Goal: Check status

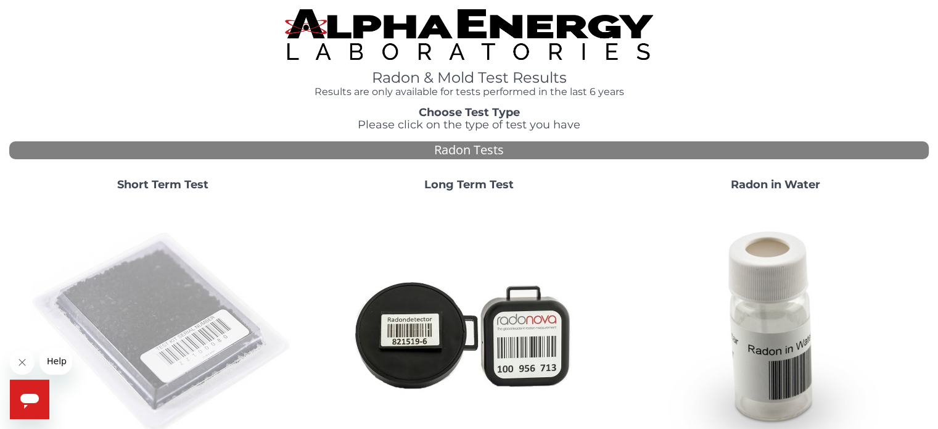
scroll to position [68, 0]
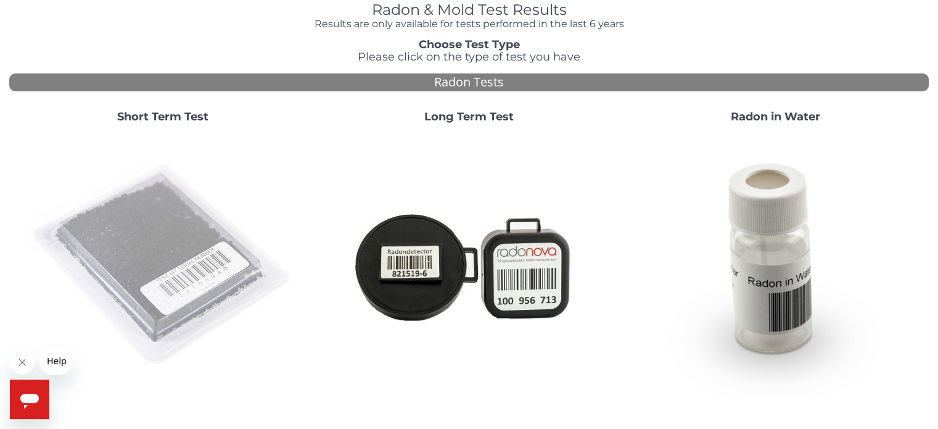
click at [210, 238] on img at bounding box center [162, 265] width 265 height 265
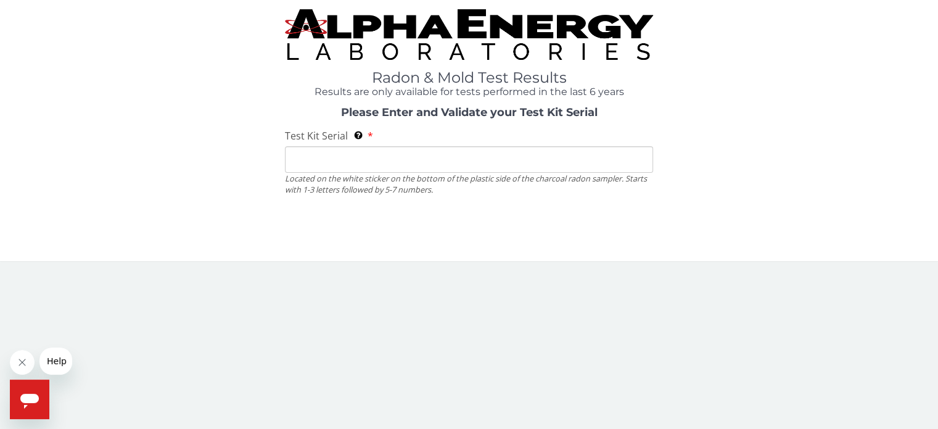
scroll to position [0, 0]
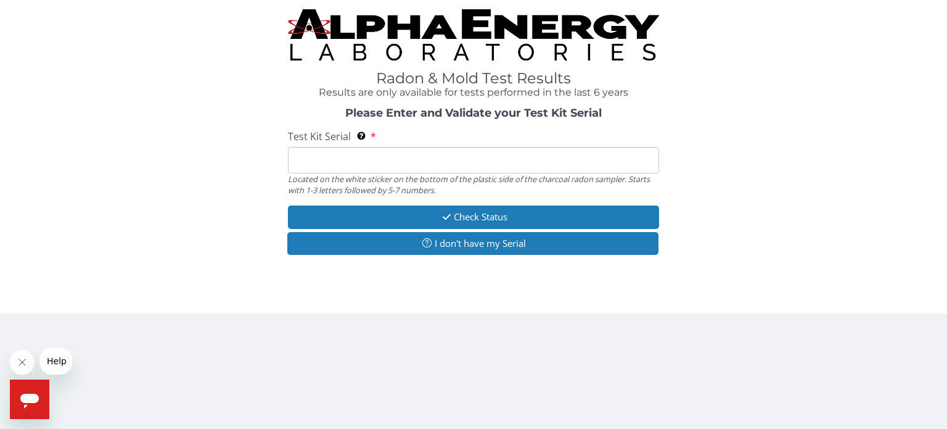
click at [328, 160] on input "Test Kit Serial Located on the white sticker on the bottom of the plastic side …" at bounding box center [473, 160] width 371 height 27
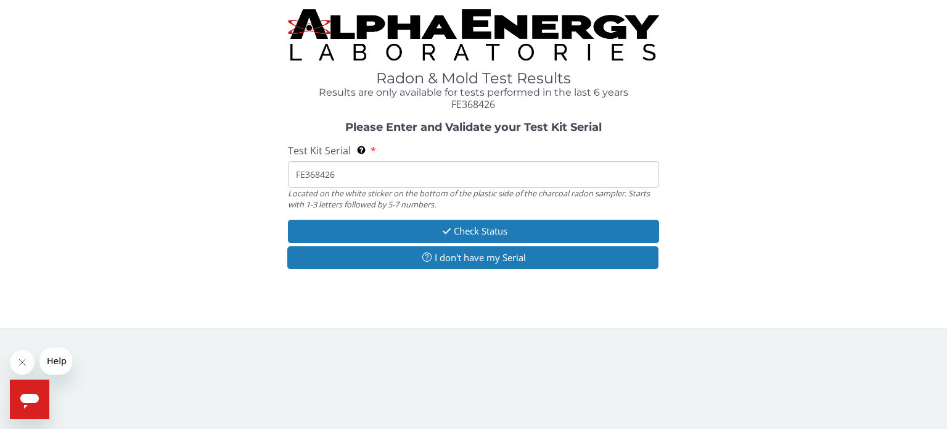
type input "FE368426"
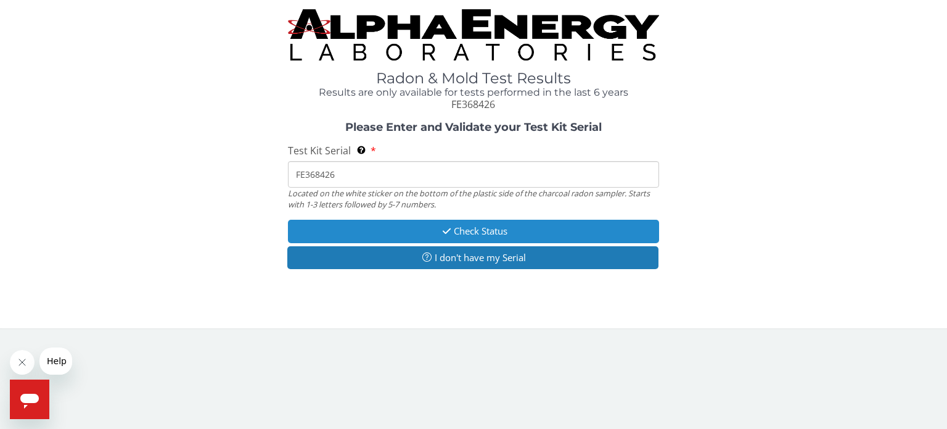
click at [472, 228] on button "Check Status" at bounding box center [473, 231] width 371 height 23
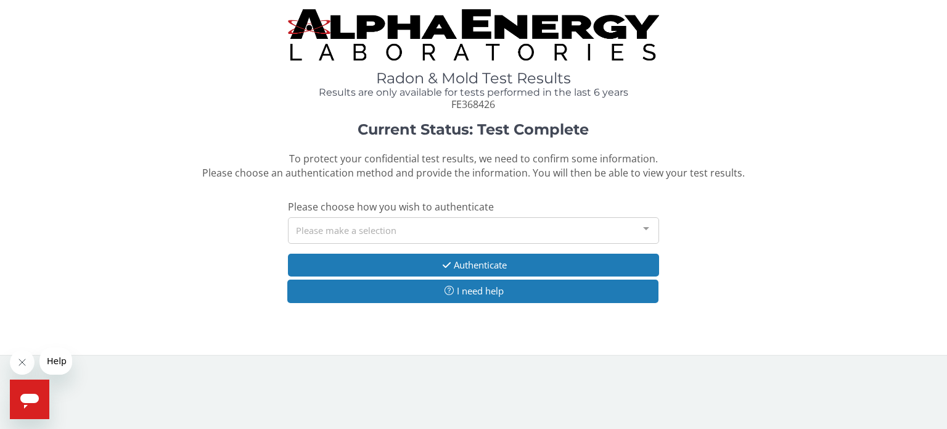
click at [563, 225] on div "Please make a selection" at bounding box center [473, 230] width 371 height 27
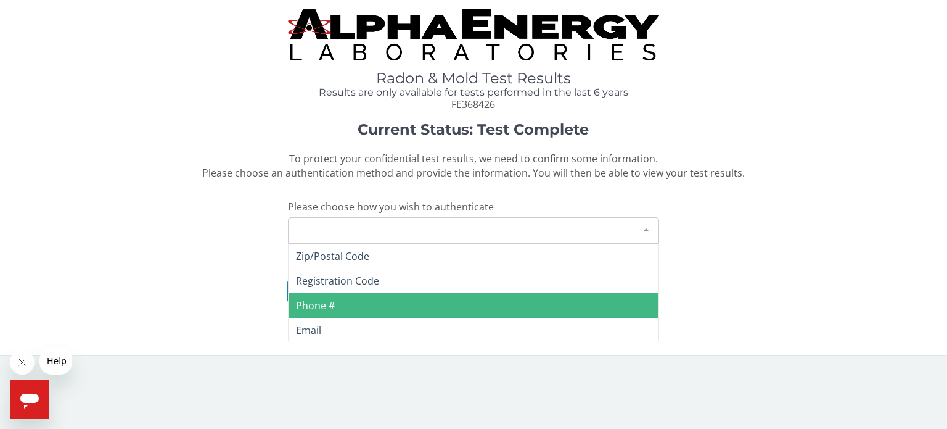
click at [392, 307] on span "Phone #" at bounding box center [474, 305] width 370 height 25
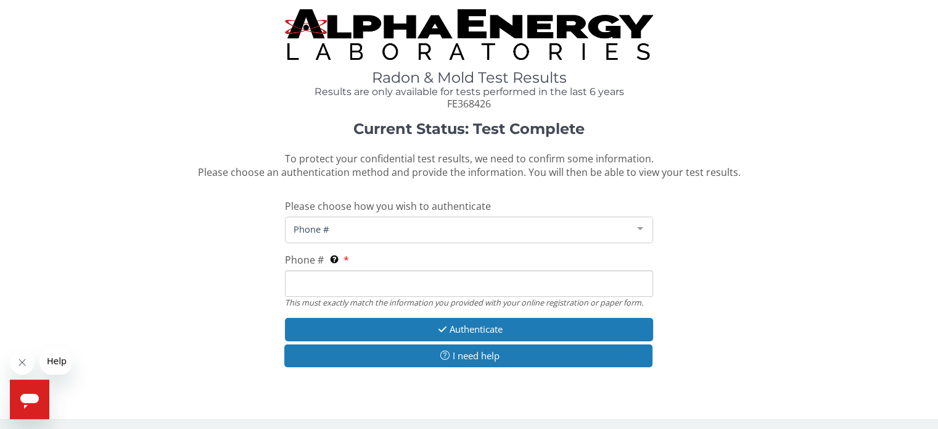
click at [353, 292] on input "Phone # This must exactly match the information you provided with your online r…" at bounding box center [469, 283] width 368 height 27
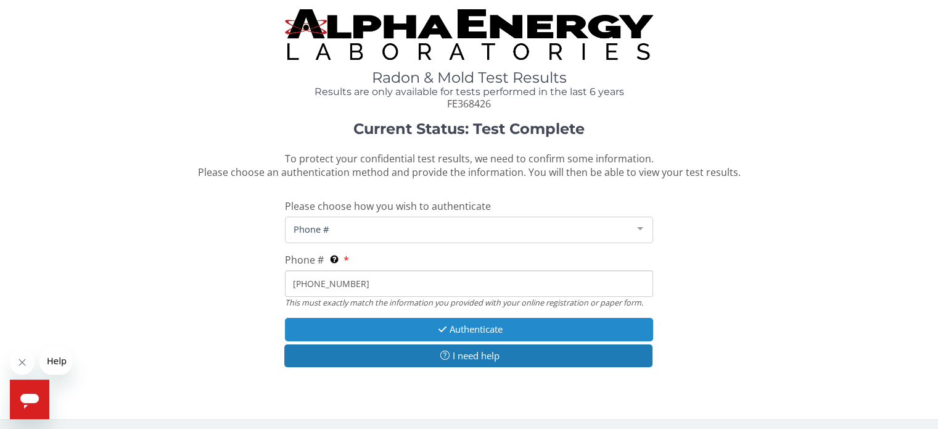
type input "[PHONE_NUMBER]"
click at [429, 321] on button "Authenticate" at bounding box center [469, 329] width 368 height 23
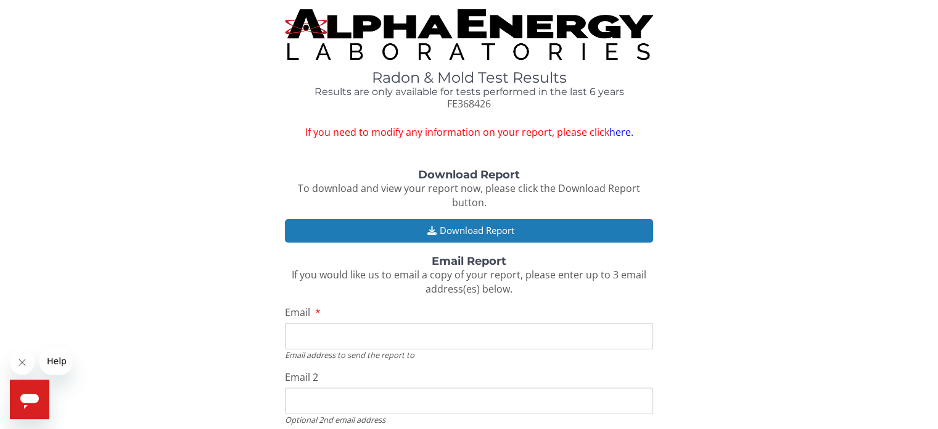
click at [435, 335] on input "Email" at bounding box center [469, 336] width 368 height 27
type input "[EMAIL_ADDRESS][PERSON_NAME][DOMAIN_NAME]"
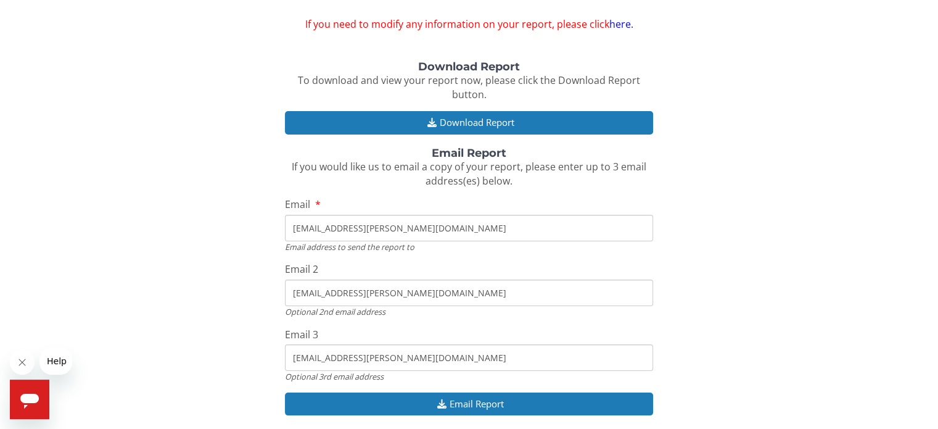
scroll to position [138, 0]
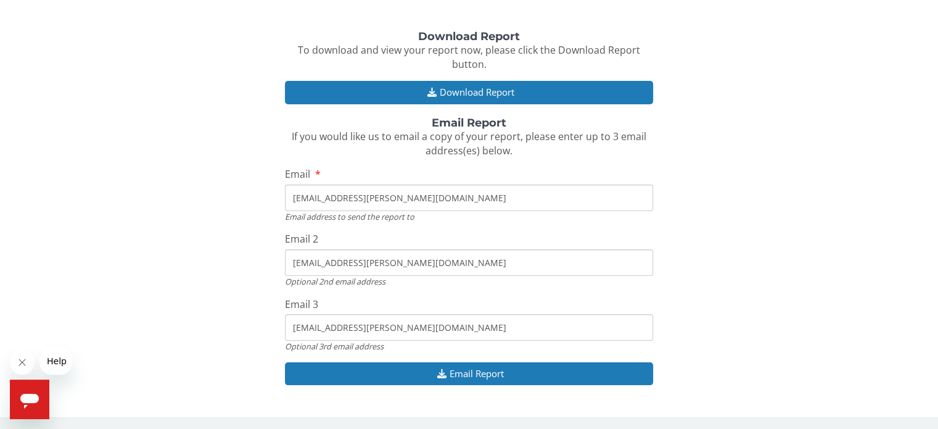
drag, startPoint x: 428, startPoint y: 273, endPoint x: 130, endPoint y: 244, distance: 300.0
click at [130, 244] on div "Download Report To download and view your report now, please click the Download…" at bounding box center [469, 214] width 920 height 367
drag, startPoint x: 414, startPoint y: 324, endPoint x: 116, endPoint y: 318, distance: 298.0
click at [116, 318] on div "Download Report To download and view your report now, please click the Download…" at bounding box center [469, 214] width 920 height 367
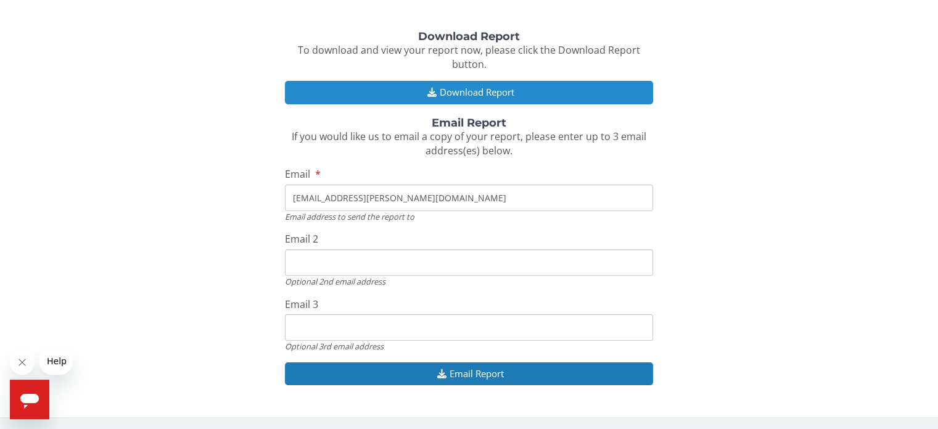
click at [524, 86] on button "Download Report" at bounding box center [469, 92] width 368 height 23
